Goal: Find specific page/section: Find specific page/section

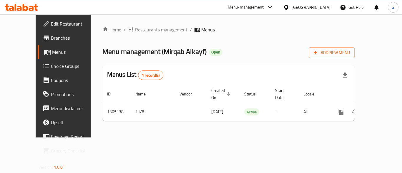
click at [138, 31] on span "Restaurants management" at bounding box center [161, 29] width 52 height 7
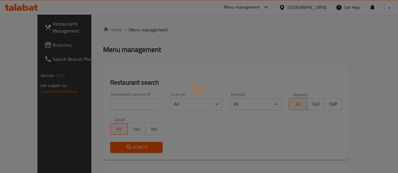
click at [123, 105] on div at bounding box center [199, 86] width 398 height 173
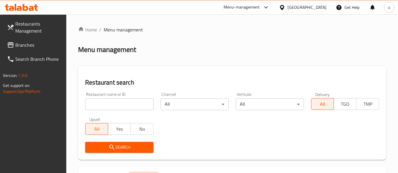
click at [123, 105] on input "search" at bounding box center [119, 105] width 68 height 12
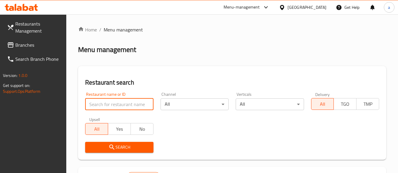
paste input "703553"
type input "703553"
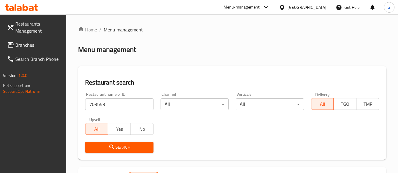
click at [124, 151] on span "Search" at bounding box center [119, 147] width 59 height 7
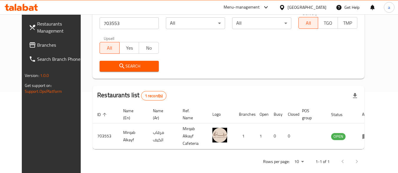
scroll to position [84, 0]
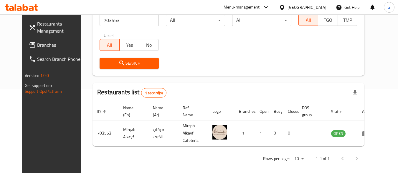
click at [321, 7] on div "[GEOGRAPHIC_DATA]" at bounding box center [306, 7] width 39 height 6
click at [37, 45] on span "Branches" at bounding box center [60, 45] width 47 height 7
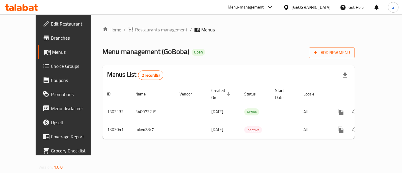
click at [135, 31] on span "Restaurants management" at bounding box center [161, 29] width 52 height 7
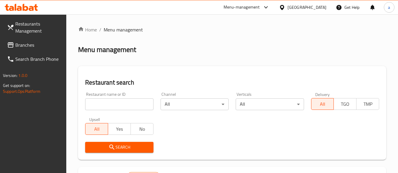
click at [121, 105] on input "search" at bounding box center [119, 105] width 68 height 12
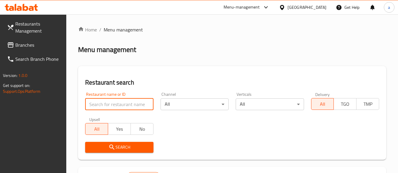
paste input "702665"
type input "702665"
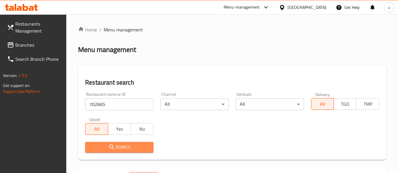
click at [120, 144] on span "Search" at bounding box center [119, 147] width 59 height 7
click at [120, 144] on div at bounding box center [199, 86] width 398 height 173
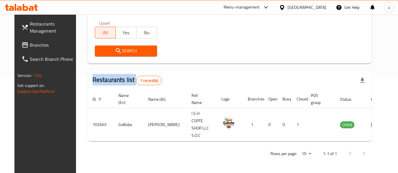
scroll to position [84, 0]
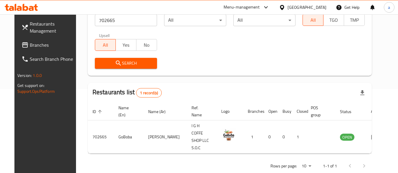
click at [178, 82] on div "Home / Menu management Menu management Restaurant search Restaurant name or ID …" at bounding box center [230, 58] width 284 height 232
click at [321, 2] on div "[GEOGRAPHIC_DATA]" at bounding box center [302, 7] width 57 height 14
click at [301, 9] on div "[GEOGRAPHIC_DATA]" at bounding box center [306, 7] width 39 height 6
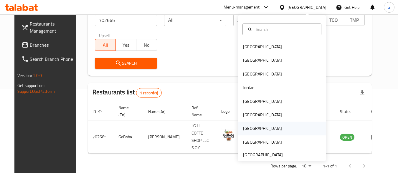
click at [267, 129] on div "[GEOGRAPHIC_DATA]" at bounding box center [282, 129] width 88 height 14
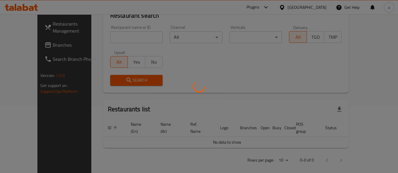
scroll to position [84, 0]
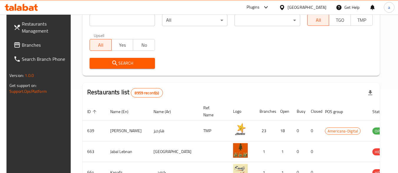
click at [30, 47] on div "Restaurants Management Branches Search Branch Phone Version: 1.0.0 Get support …" at bounding box center [198, 126] width 385 height 393
click at [30, 47] on span "Branches" at bounding box center [45, 45] width 47 height 7
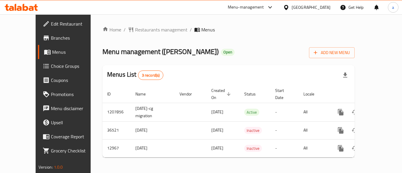
click at [142, 29] on span "Restaurants management" at bounding box center [161, 29] width 52 height 7
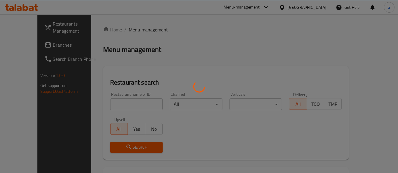
click at [112, 100] on div at bounding box center [199, 86] width 398 height 173
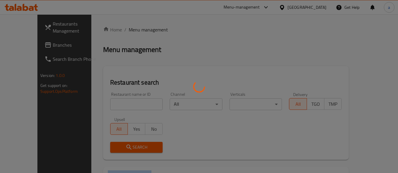
click at [112, 100] on div at bounding box center [199, 86] width 398 height 173
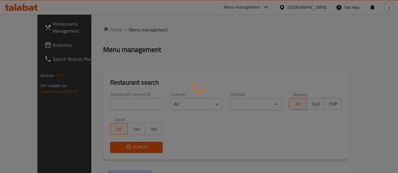
click at [112, 100] on div at bounding box center [199, 86] width 398 height 173
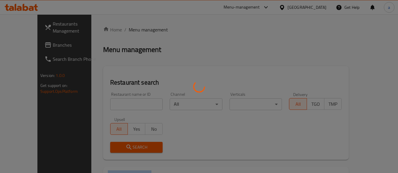
click at [112, 100] on div at bounding box center [199, 86] width 398 height 173
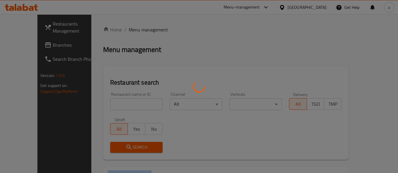
click at [112, 100] on div at bounding box center [199, 86] width 398 height 173
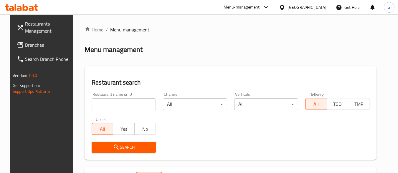
click at [112, 100] on input "search" at bounding box center [124, 105] width 64 height 12
paste input "7935"
type input "7935"
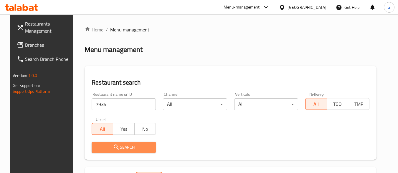
click at [119, 145] on span "Search" at bounding box center [123, 147] width 55 height 7
click at [119, 145] on div at bounding box center [199, 86] width 398 height 173
